Goal: Navigation & Orientation: Find specific page/section

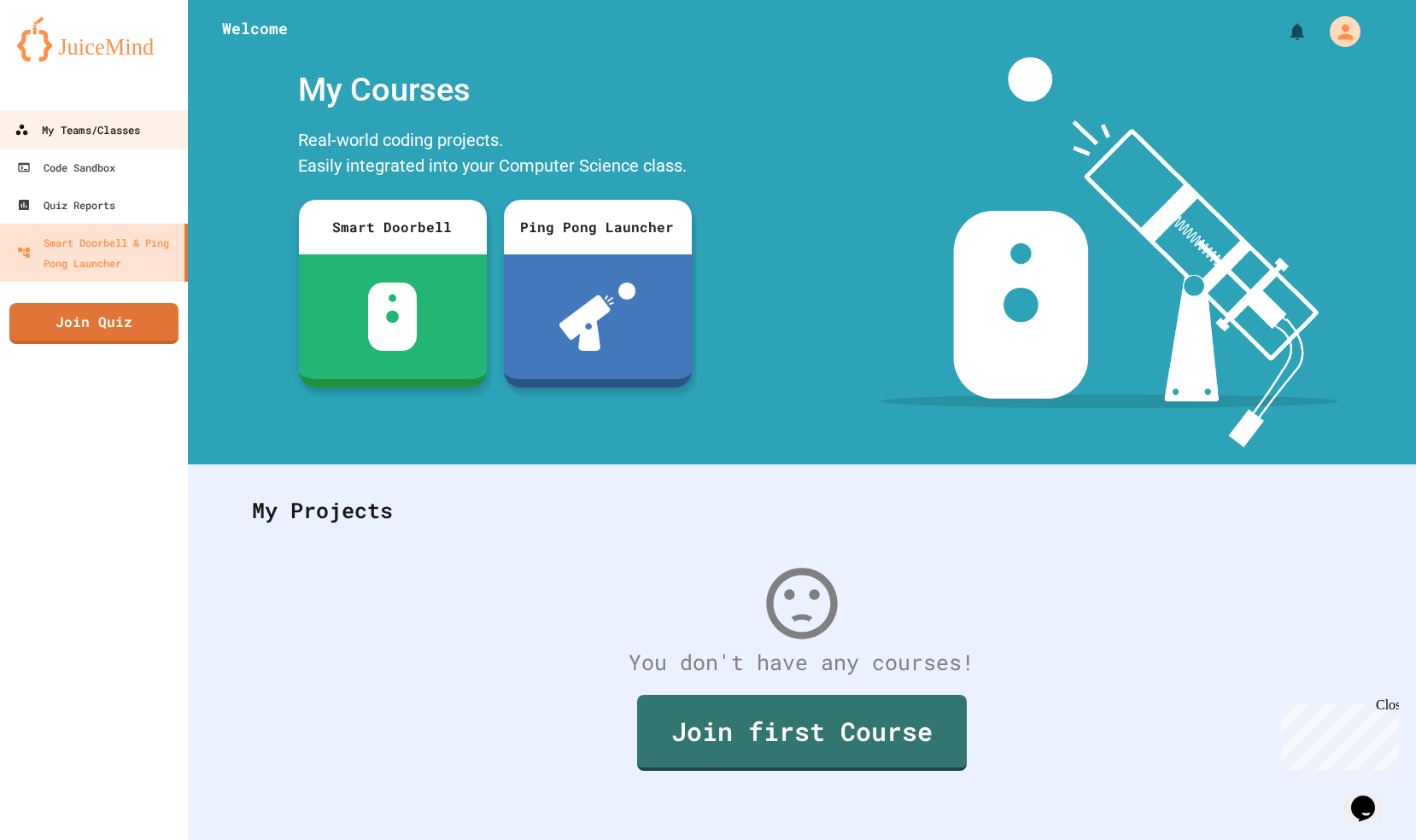
click at [101, 137] on div "My Teams/Classes" at bounding box center [78, 130] width 126 height 21
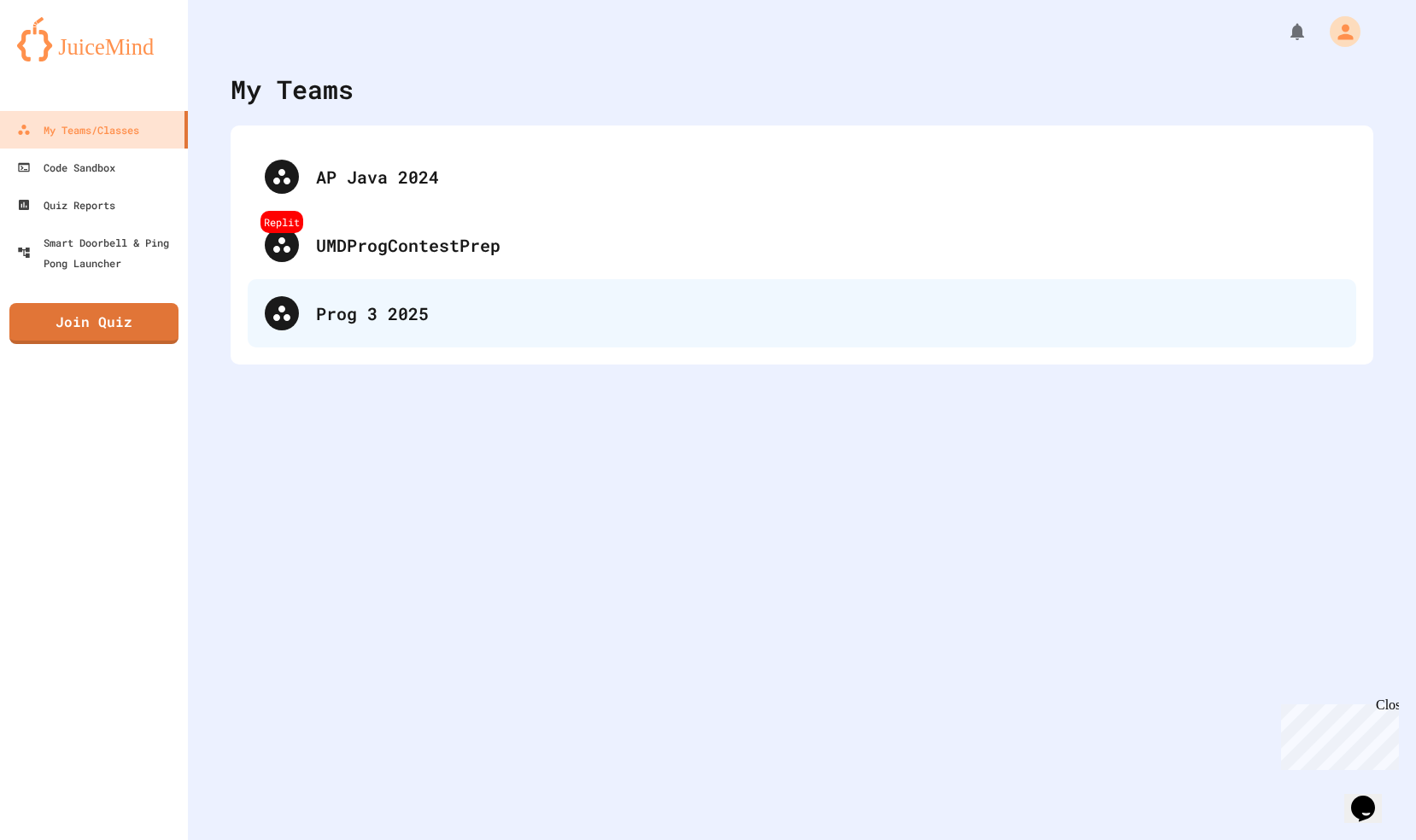
click at [443, 335] on div "Prog 3 2025" at bounding box center [801, 313] width 1108 height 68
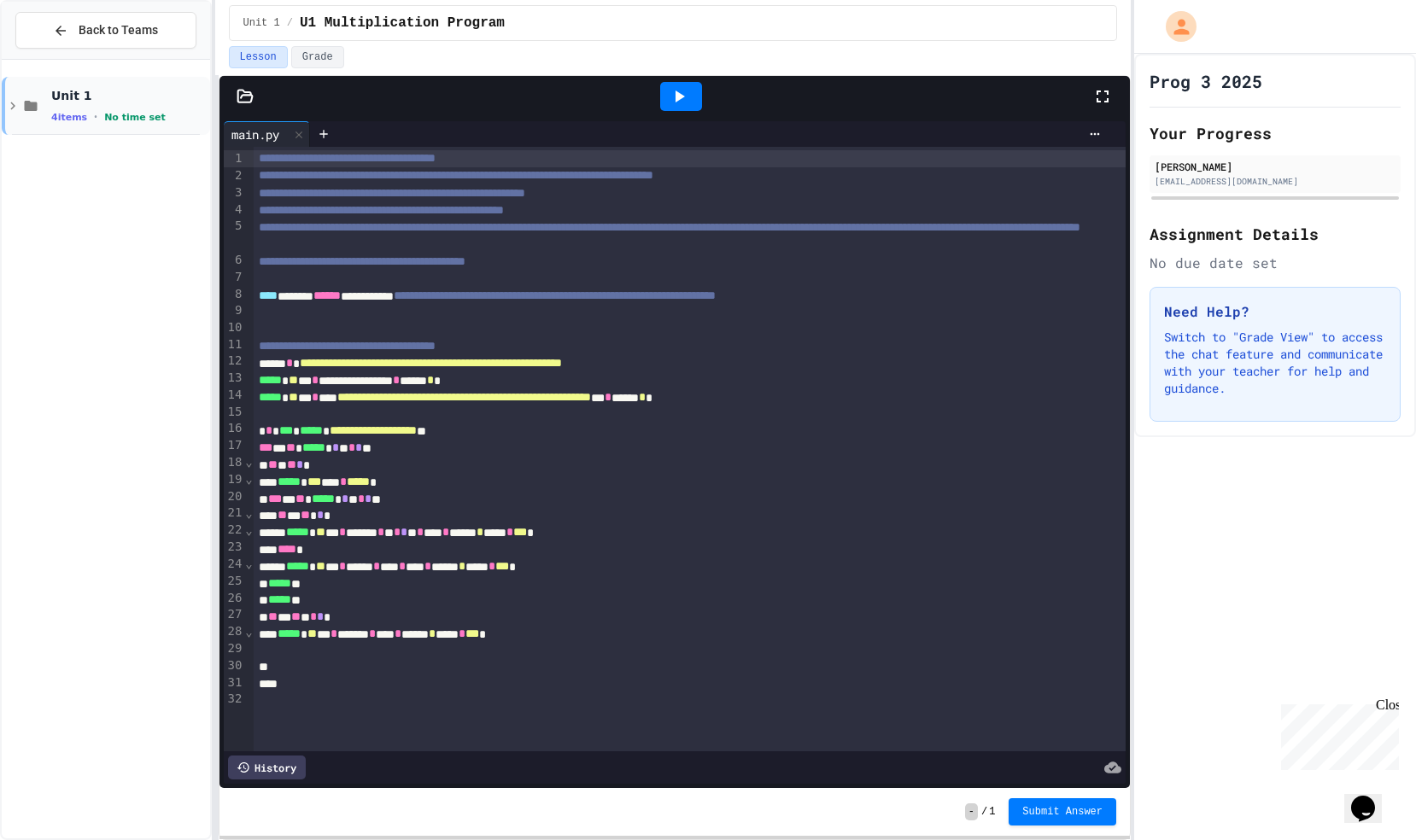
click at [121, 107] on div "Unit 1 4 items • No time set" at bounding box center [129, 106] width 156 height 36
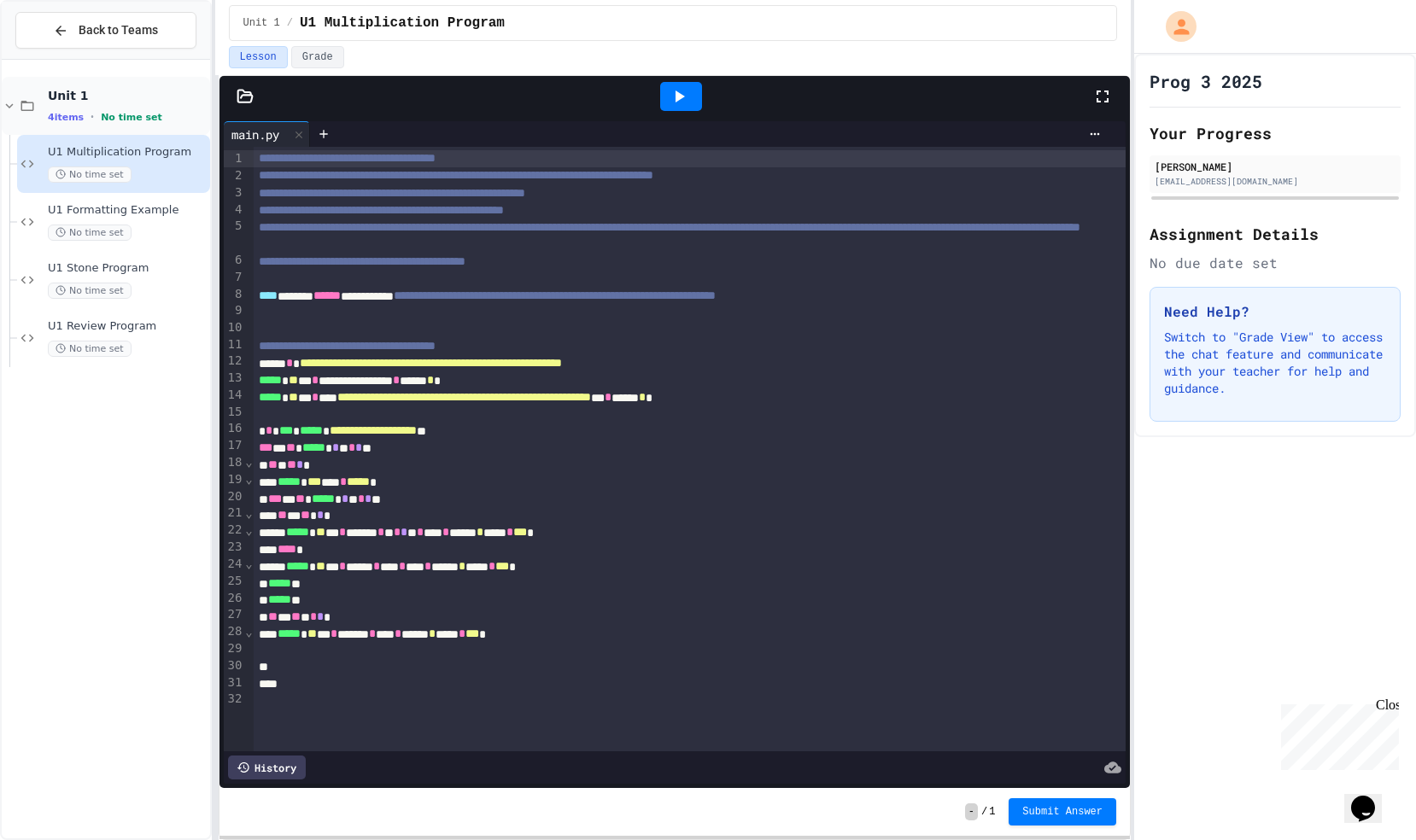
click at [68, 97] on span "Unit 1" at bounding box center [127, 95] width 159 height 15
